Goal: Check status: Verify the current state of an ongoing process or item

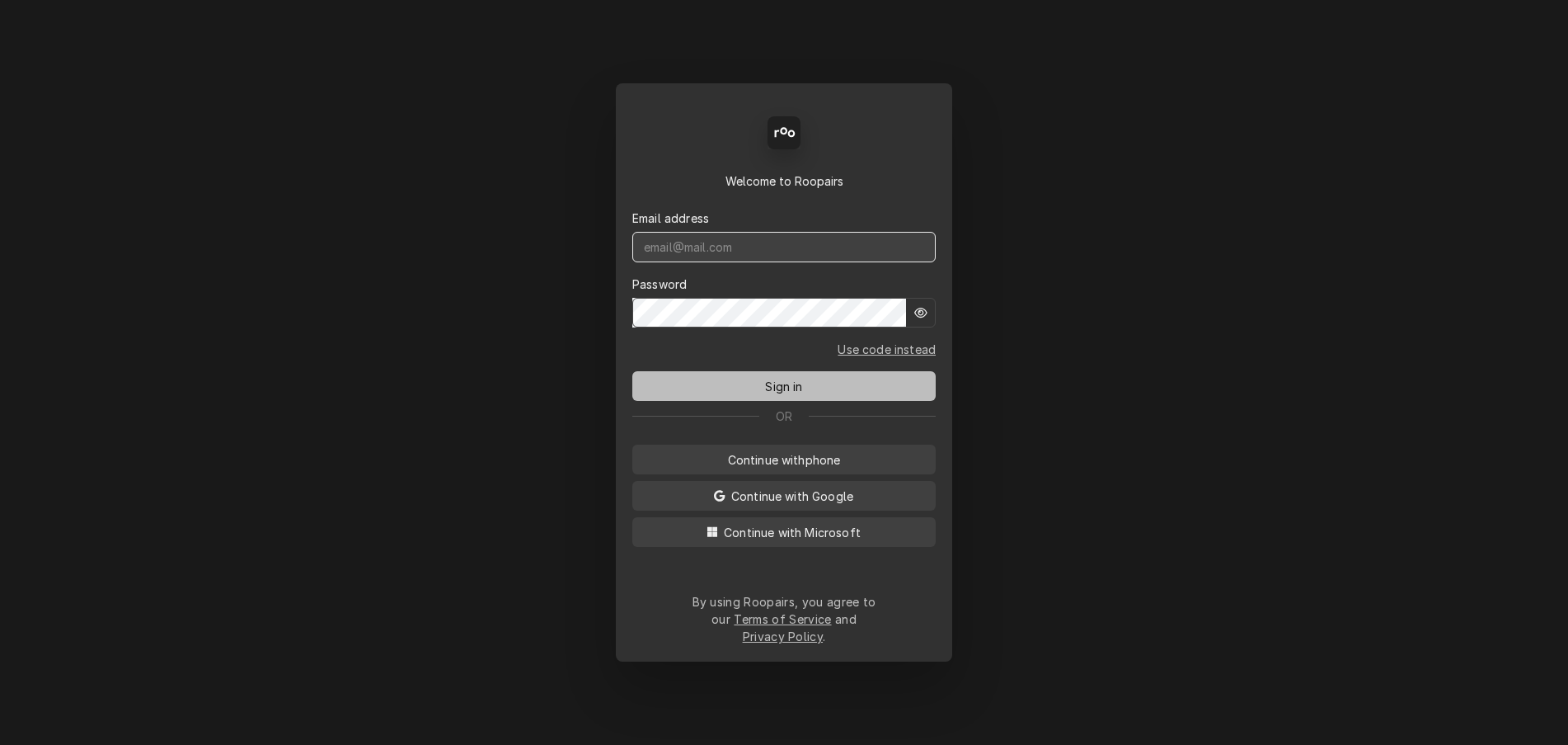
type input "service@cornerstoneequipmentrepair.com"
click at [800, 401] on button "Sign in" at bounding box center [784, 385] width 304 height 29
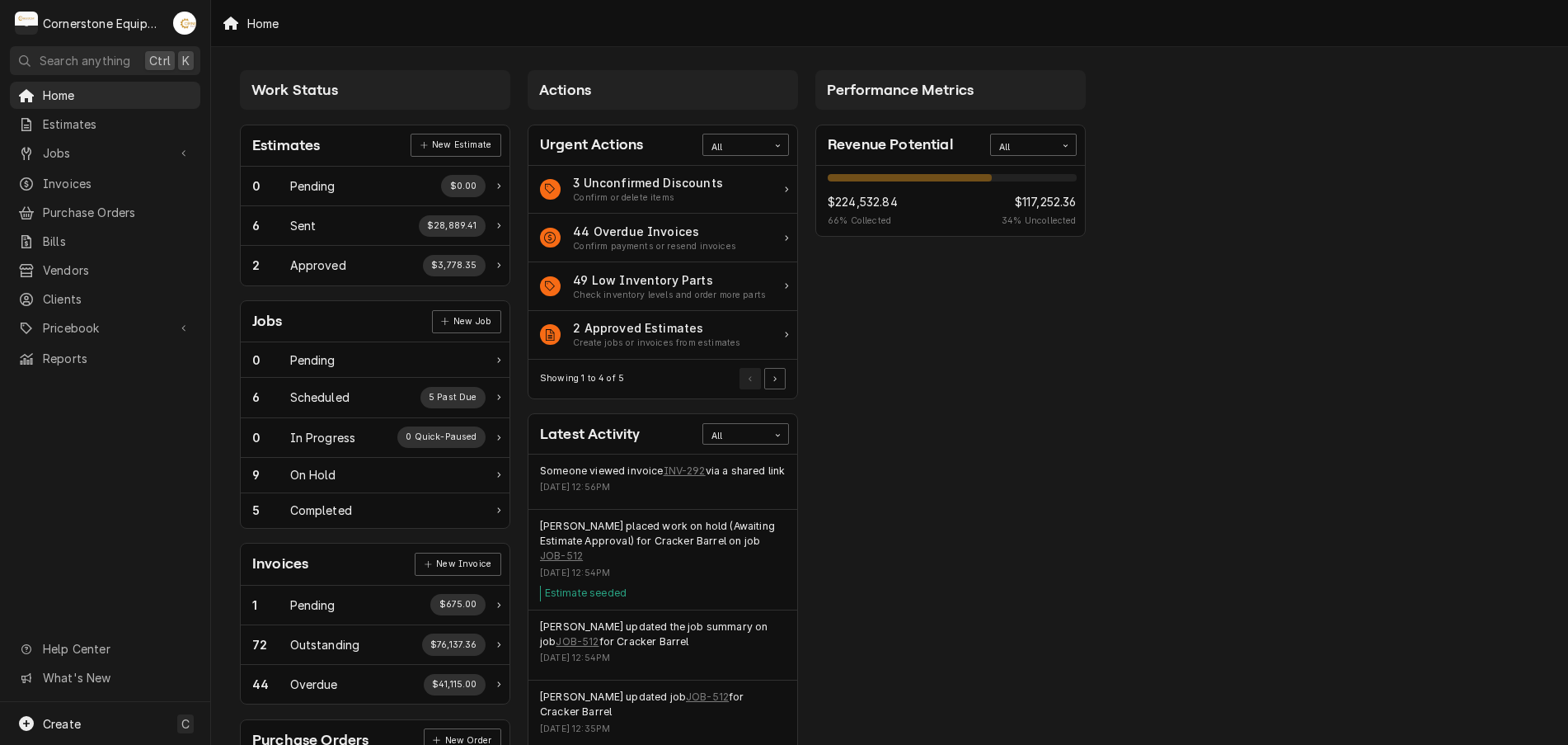
click at [289, 567] on div "Invoices" at bounding box center [280, 563] width 56 height 23
click at [335, 636] on div "Outstanding" at bounding box center [325, 645] width 70 height 18
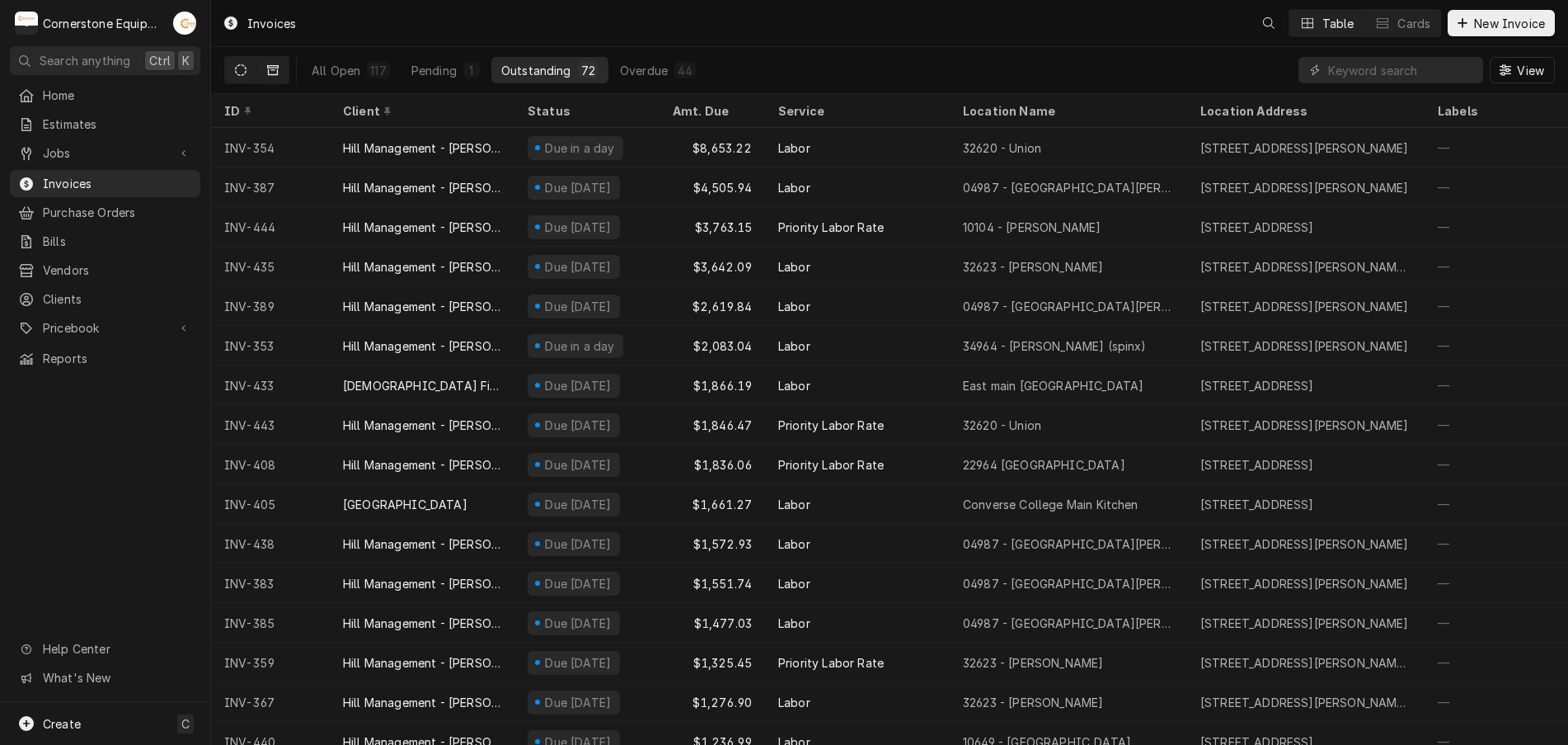
click at [276, 69] on icon "Dynamic Content Wrapper" at bounding box center [273, 70] width 12 height 12
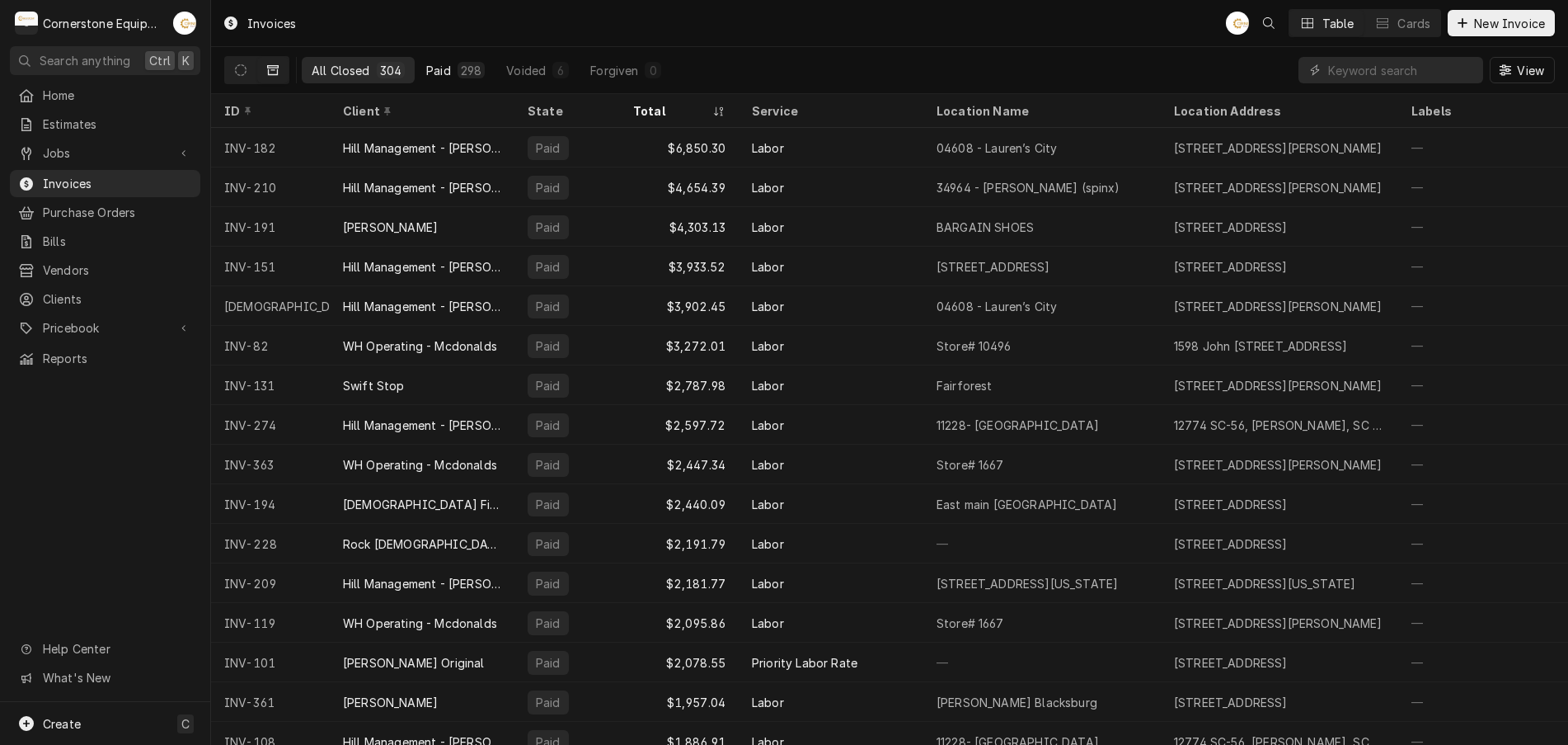
click at [421, 64] on button "Paid 298" at bounding box center [456, 70] width 79 height 27
